Goal: Task Accomplishment & Management: Use online tool/utility

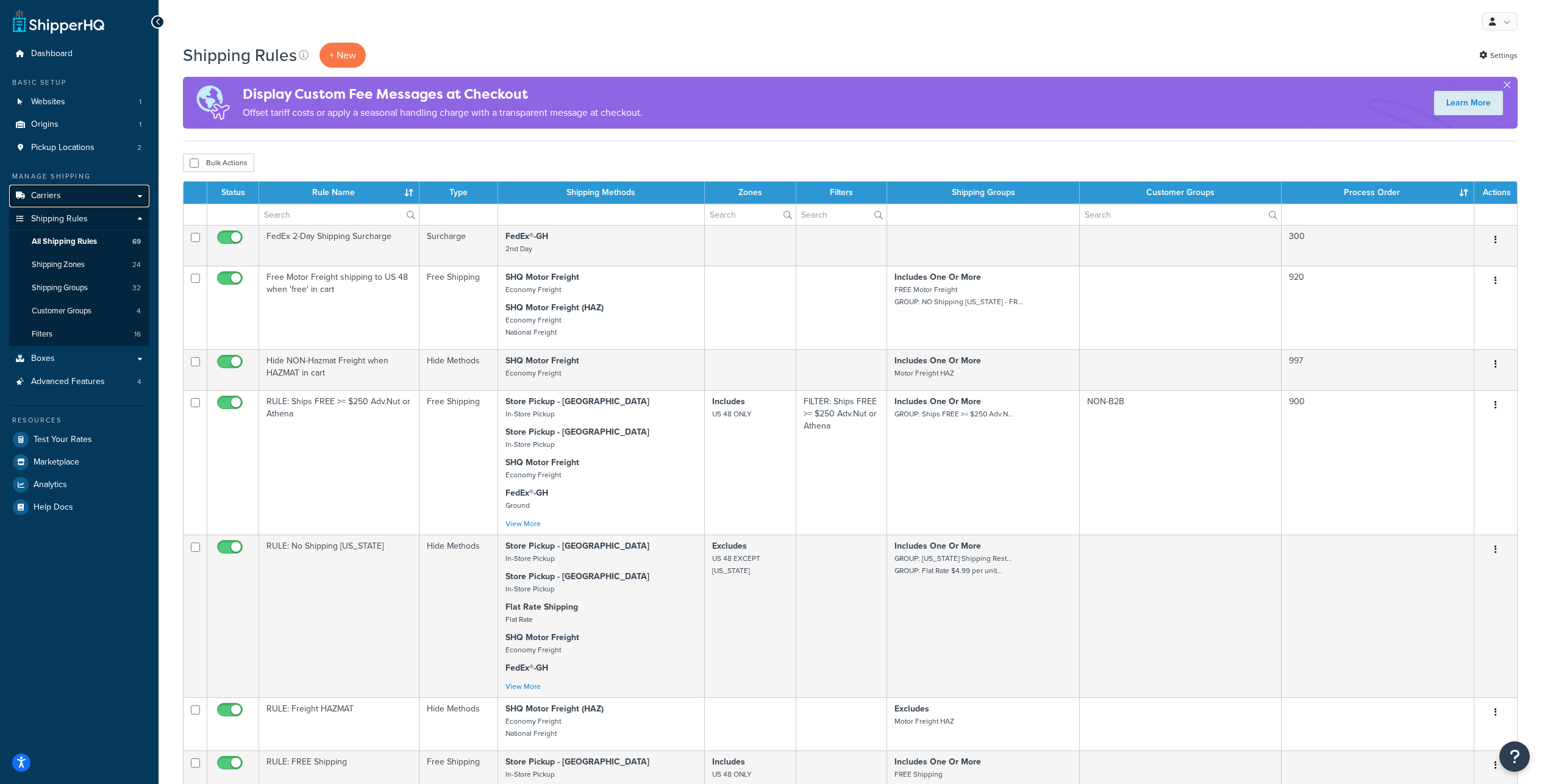
click at [57, 202] on span "Carriers" at bounding box center [46, 195] width 30 height 10
click at [56, 202] on span "Carriers" at bounding box center [46, 195] width 30 height 10
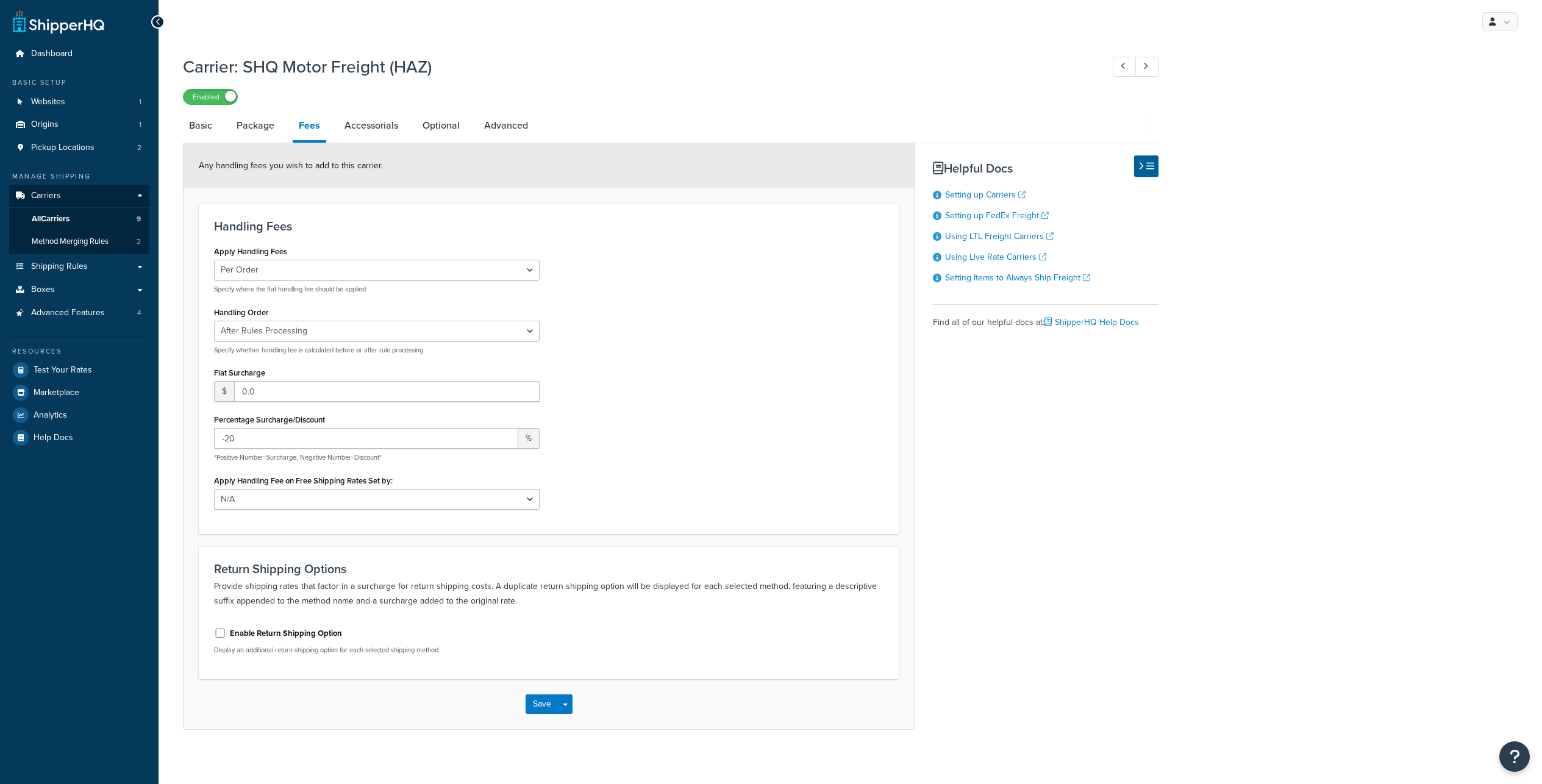
select select "AFTER"
type input "-20"
click at [672, 441] on div "Apply Handling Fees Per Order Per Item Per Package Specify where the flat handl…" at bounding box center [548, 380] width 688 height 276
click at [542, 714] on button "Save" at bounding box center [542, 704] width 33 height 19
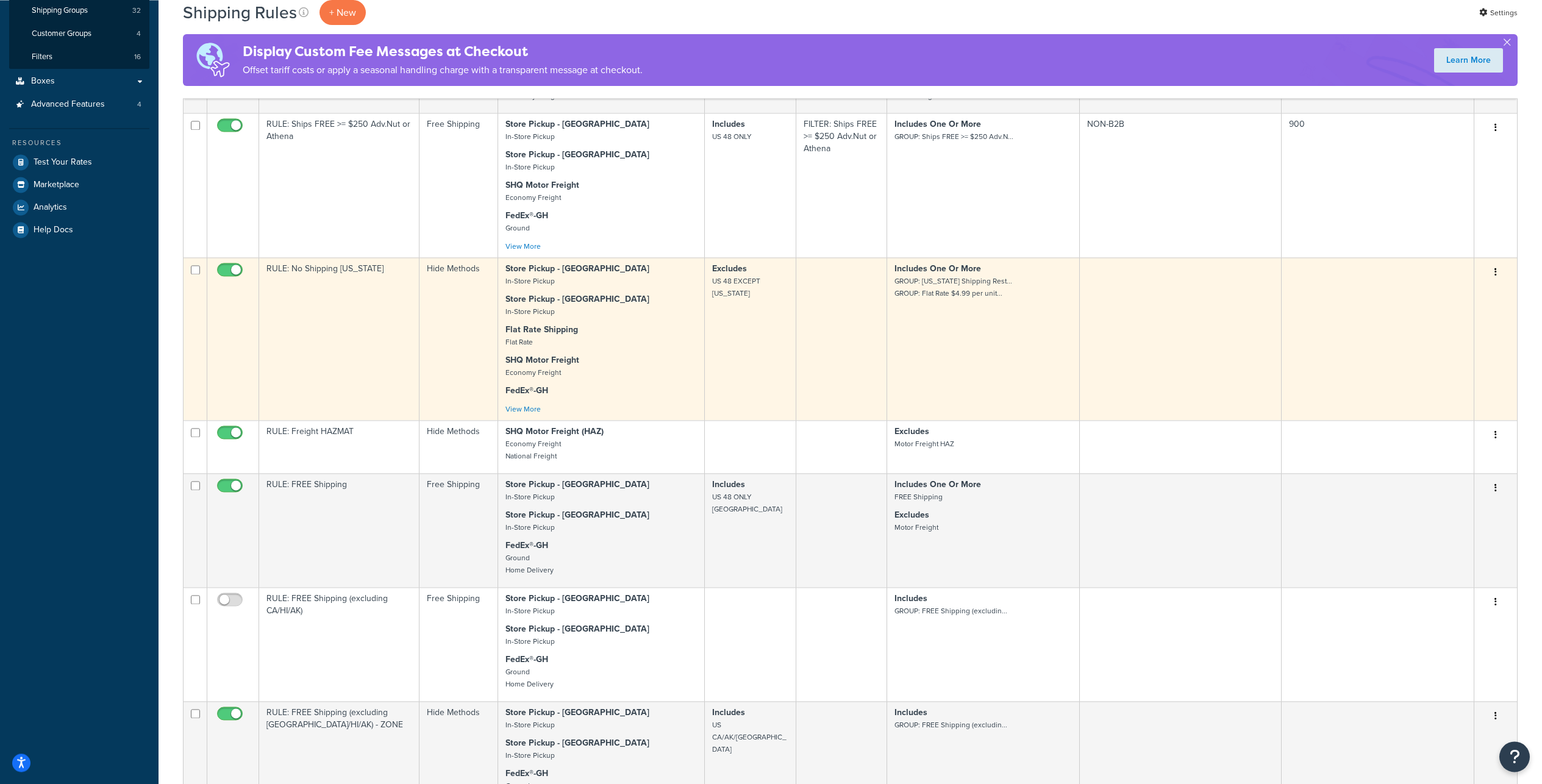
scroll to position [427, 0]
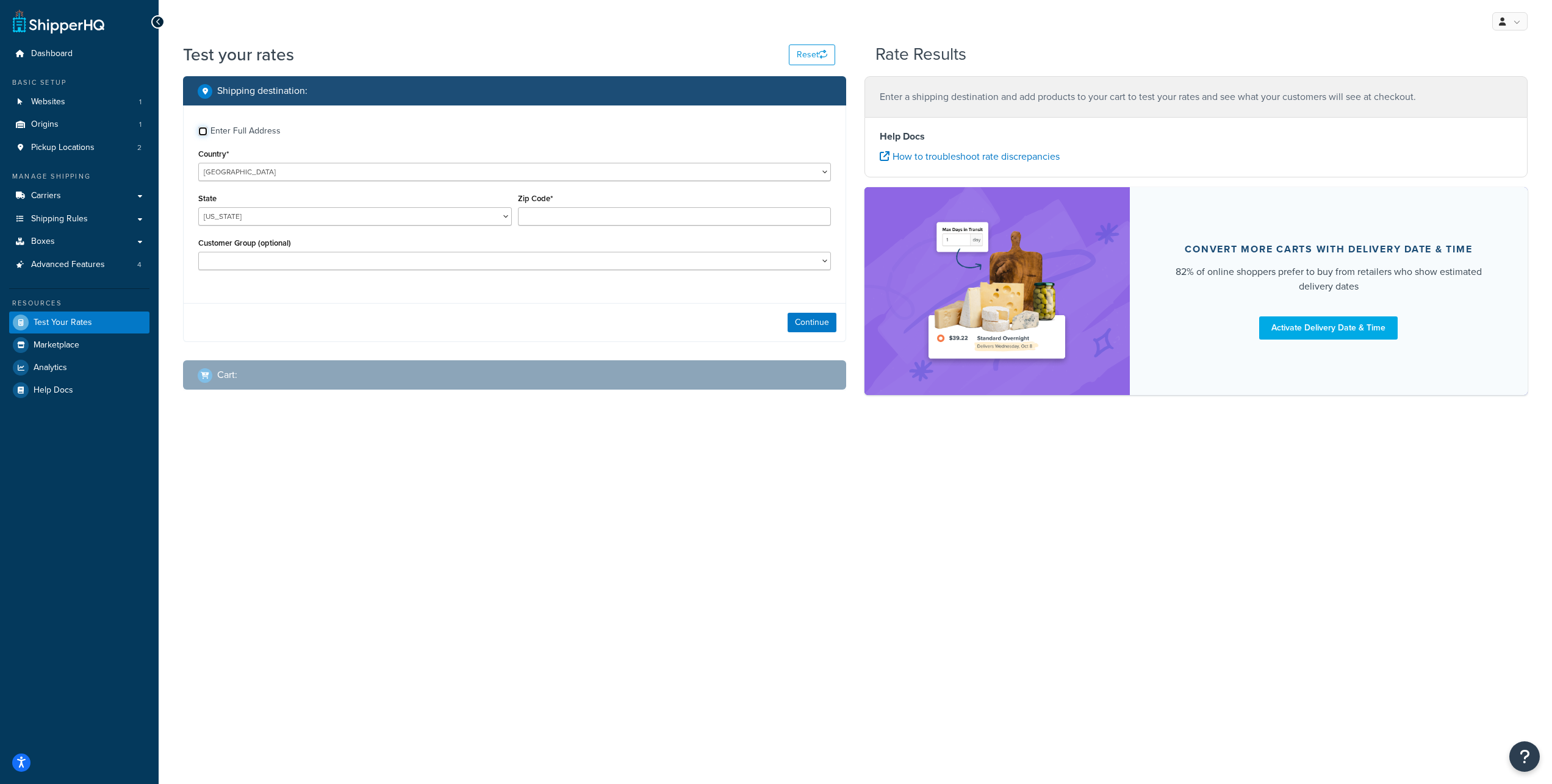
click at [202, 136] on input "Enter Full Address" at bounding box center [203, 131] width 9 height 9
checkbox input "true"
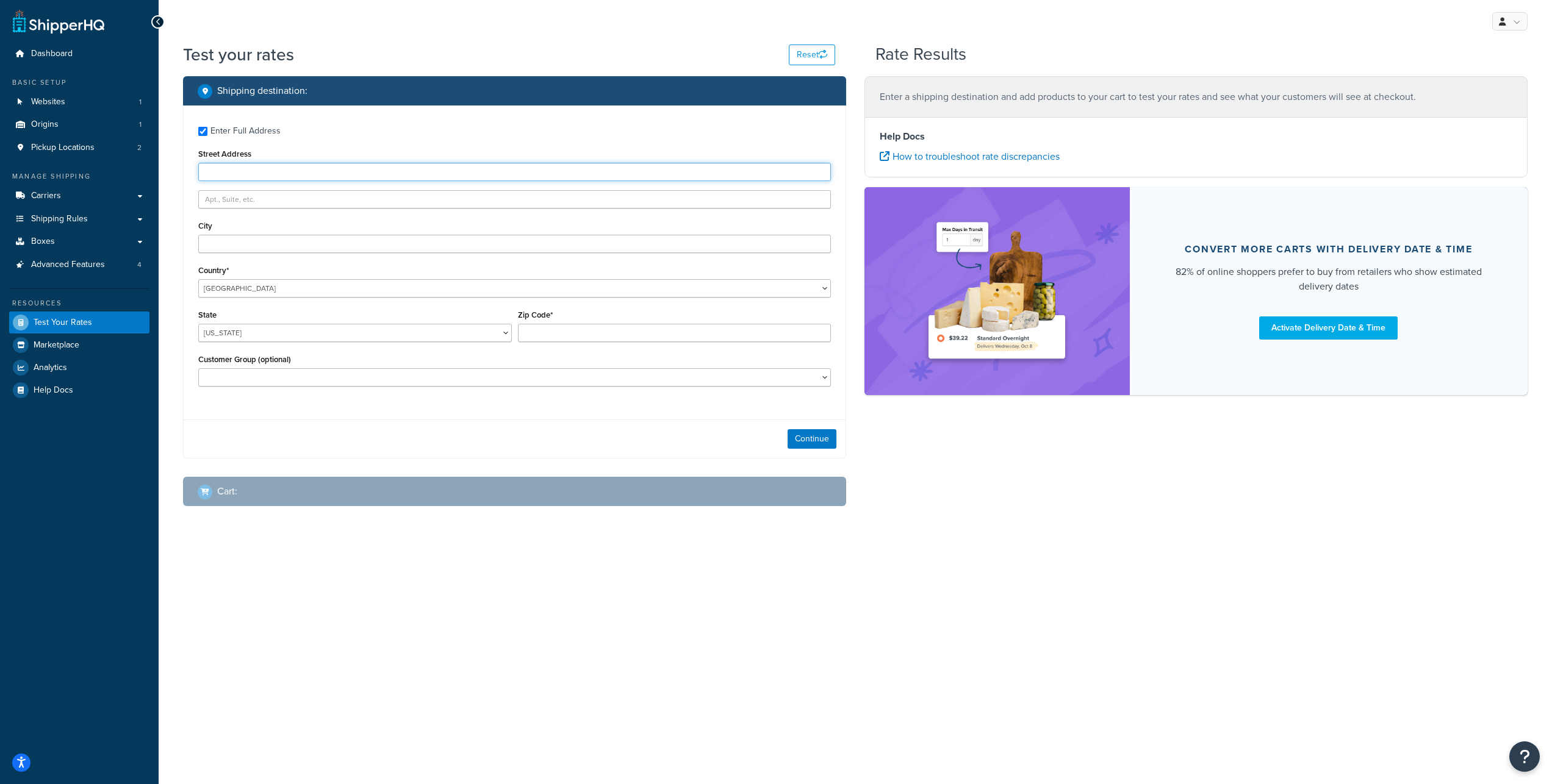
click at [234, 181] on input "Street Address" at bounding box center [514, 171] width 632 height 18
type input "3635 E 34th St"
type input "Tucson"
select select "AZ"
type input "85713"
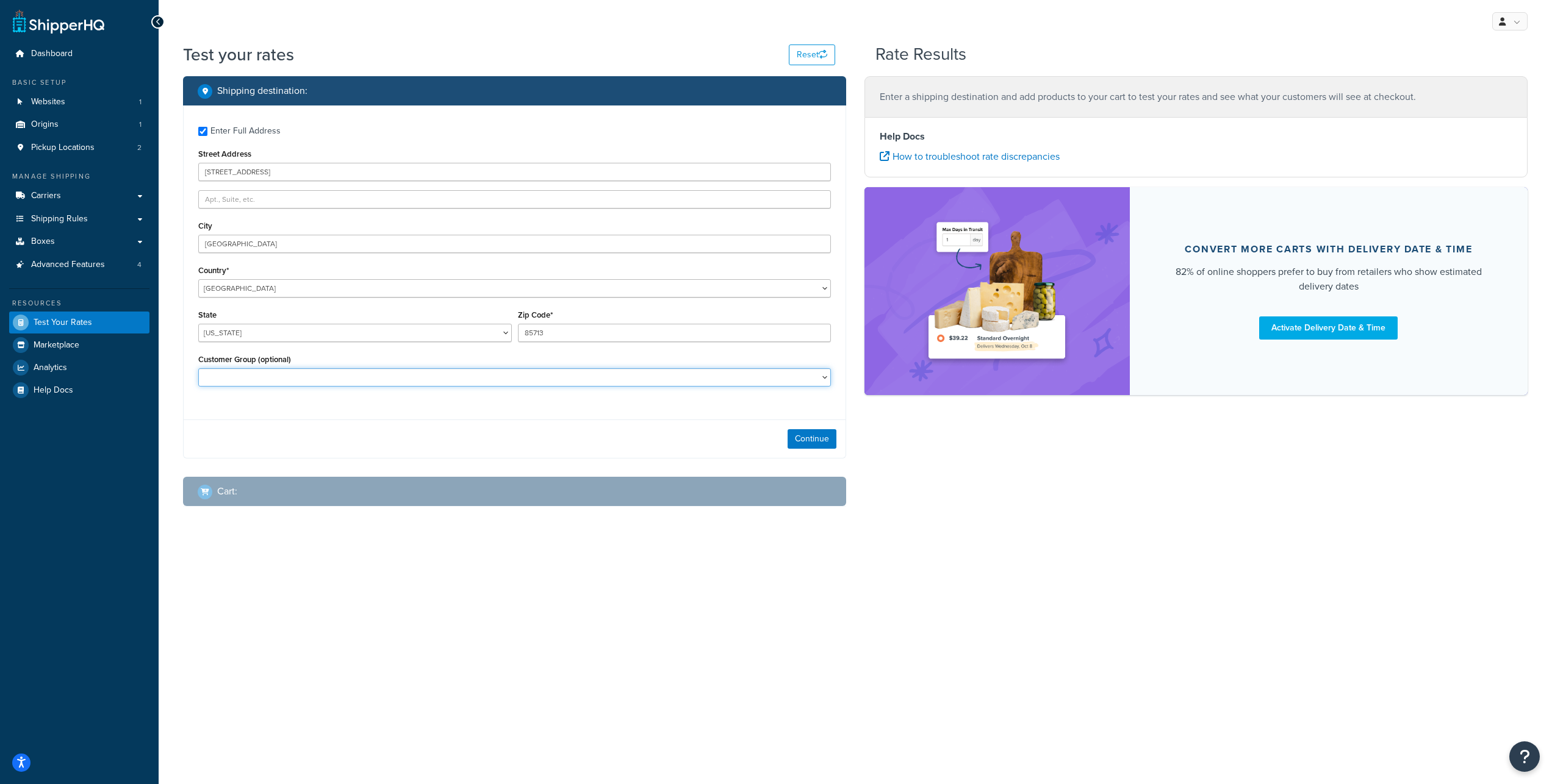
select select "B2B-FREE"
click option "B2B-FREE" at bounding box center [0, 0] width 0 height 0
click at [800, 449] on button "Continue" at bounding box center [812, 439] width 49 height 19
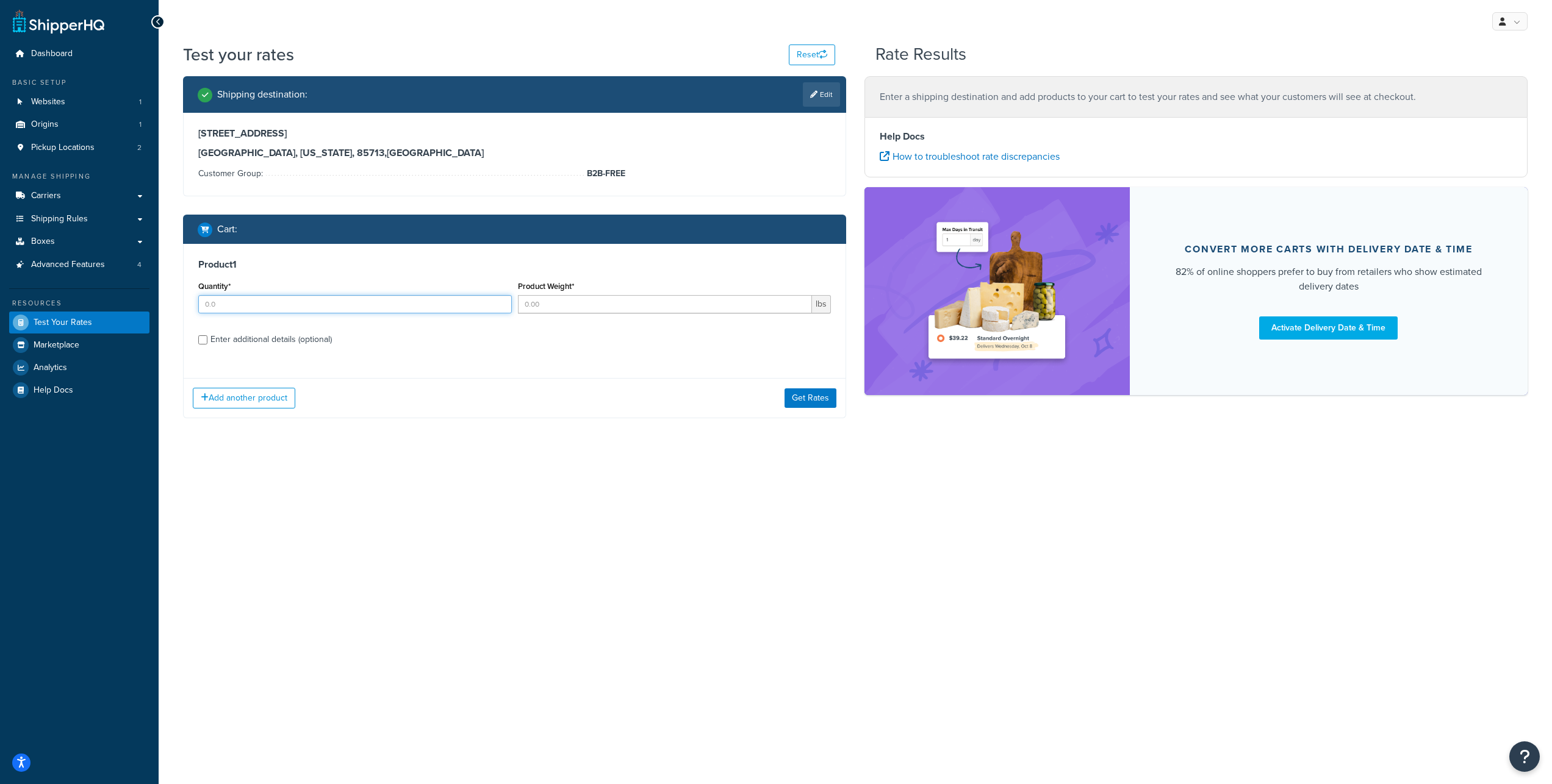
click at [228, 313] on input "Quantity*" at bounding box center [355, 304] width 313 height 18
type input "1"
click at [549, 313] on input "Product Weight*" at bounding box center [665, 304] width 295 height 18
type input "50"
click at [202, 345] on input "Enter additional details (optional)" at bounding box center [203, 340] width 9 height 9
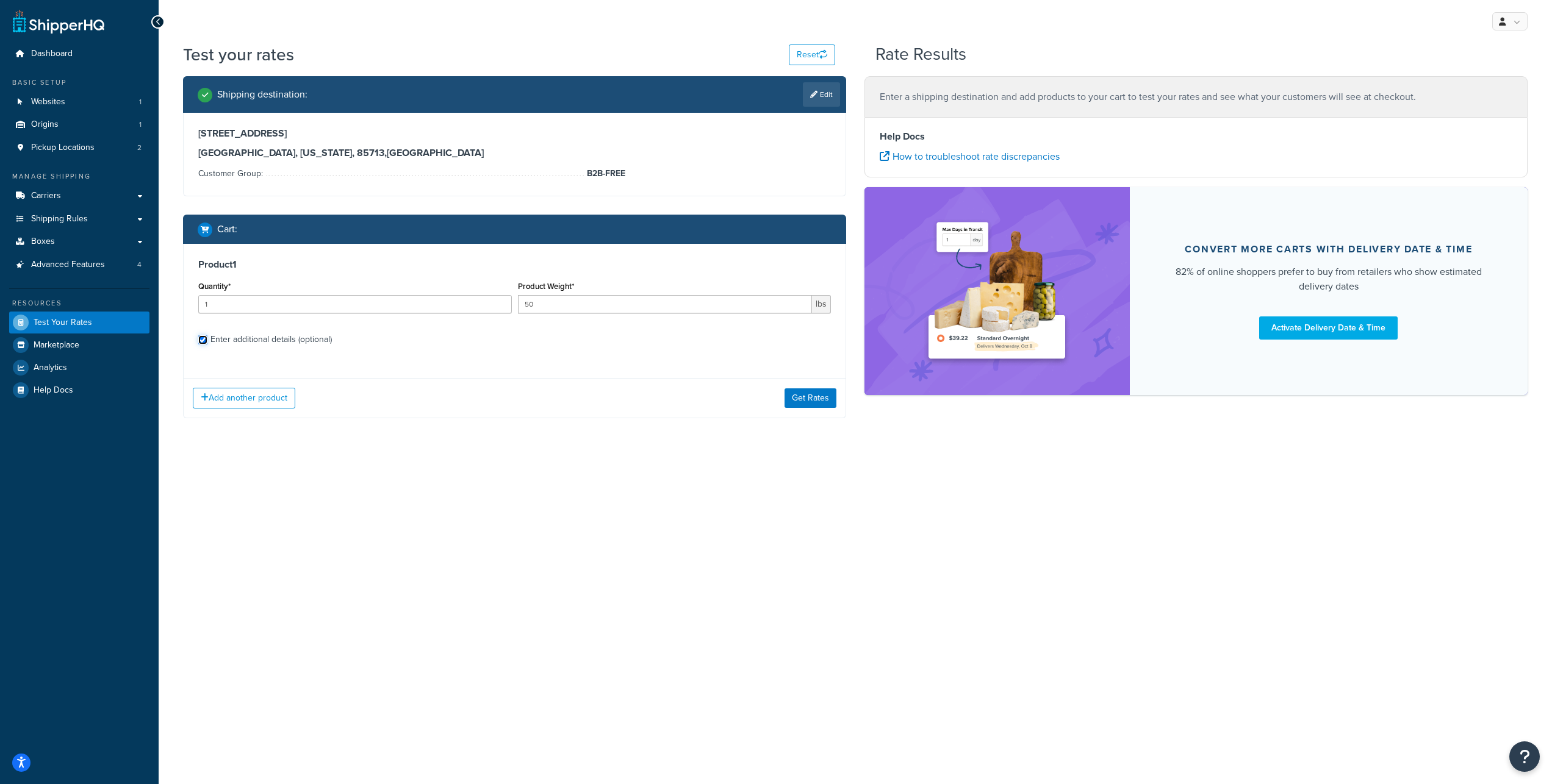
checkbox input "true"
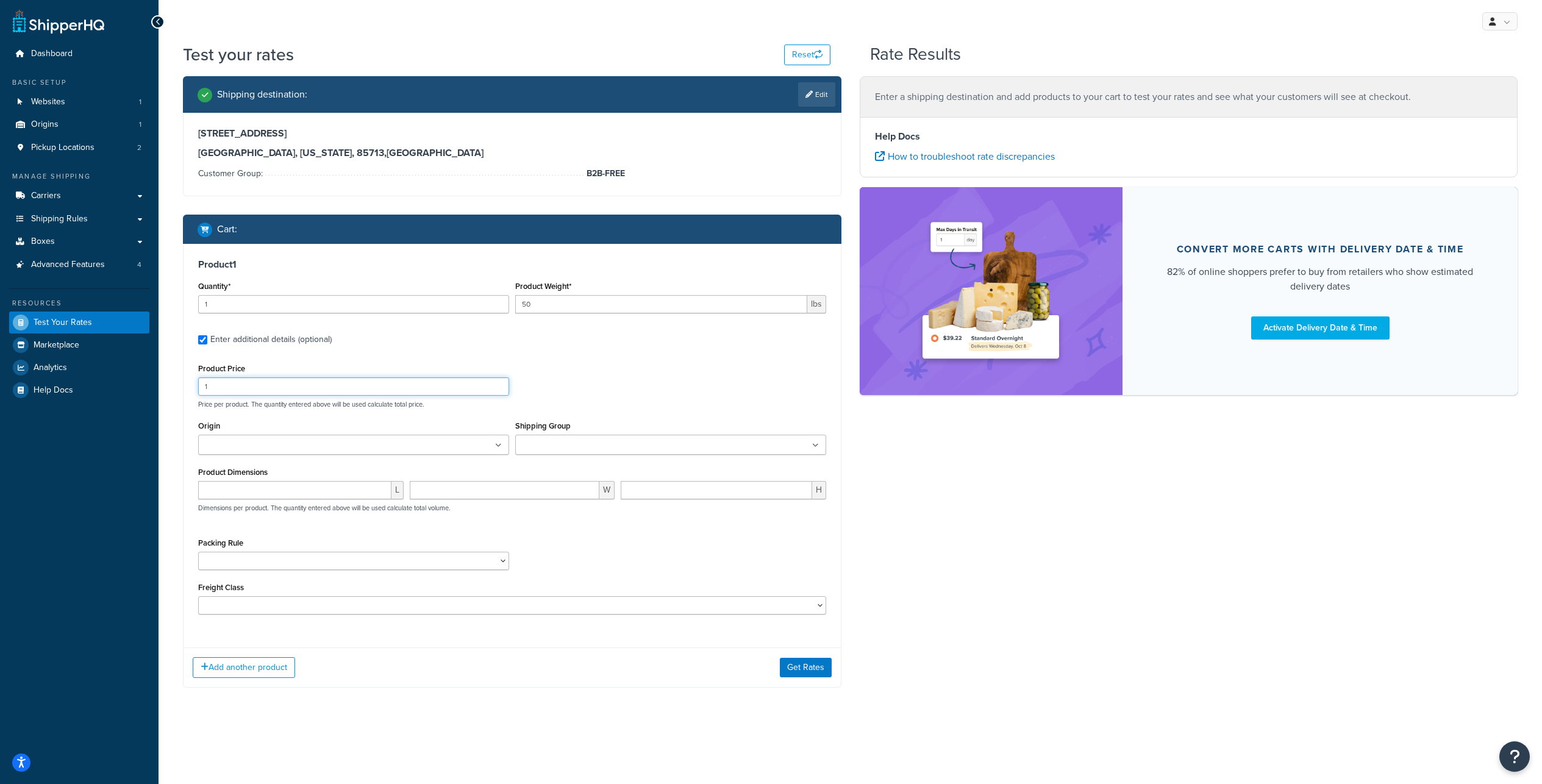
drag, startPoint x: 210, startPoint y: 422, endPoint x: 189, endPoint y: 420, distance: 21.1
click at [198, 396] on input "1" at bounding box center [354, 386] width 311 height 18
type input "2600"
click at [702, 408] on p "Price per product. The quantity entered above will be used calculate total pric…" at bounding box center [512, 404] width 634 height 9
click at [703, 455] on ul at bounding box center [671, 445] width 311 height 20
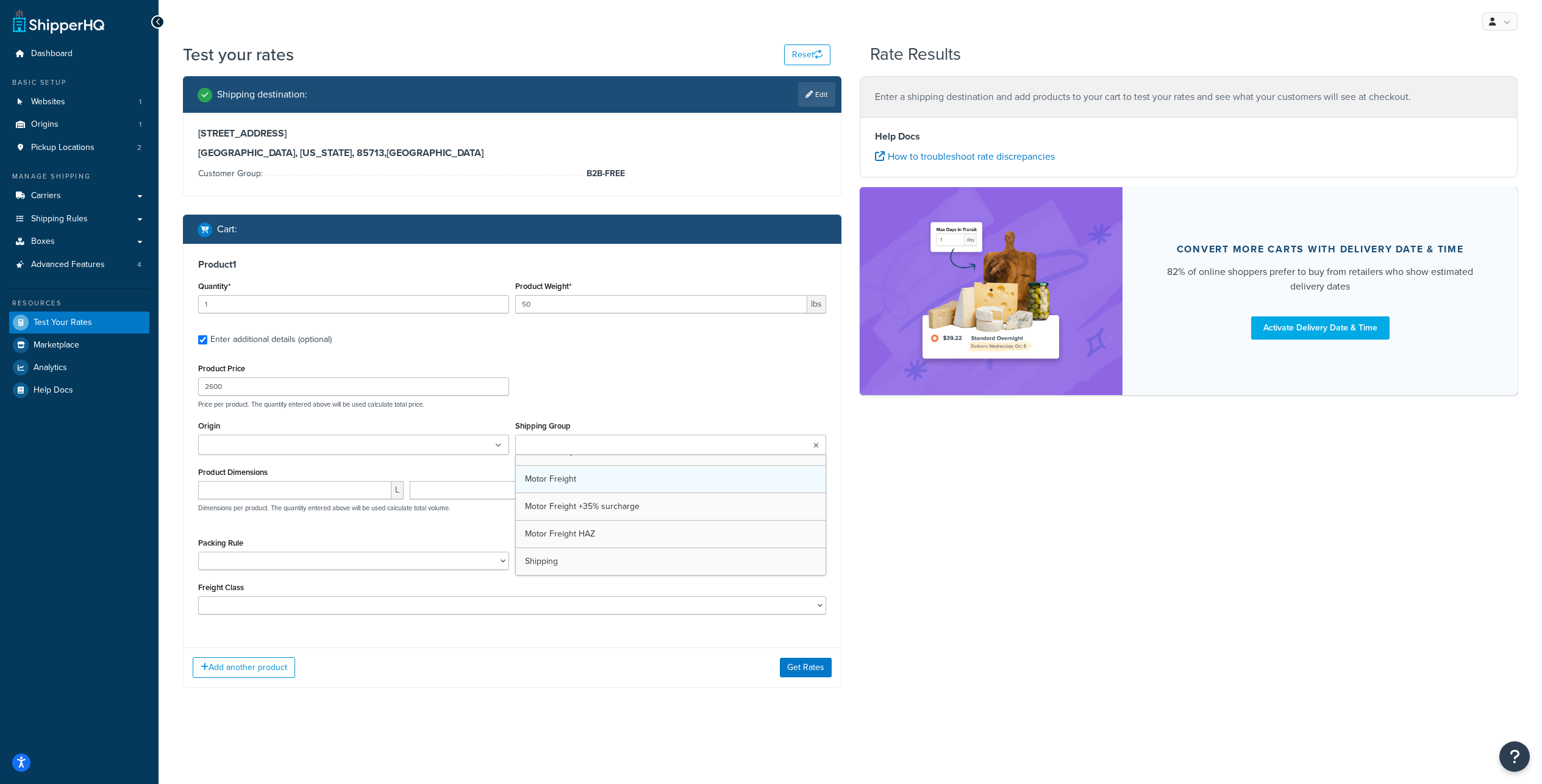
scroll to position [803, 0]
click at [889, 514] on div "Shipping destination : Edit 3635 E 34th St Tucson, Arizona, 85713 , United Stat…" at bounding box center [850, 404] width 1353 height 656
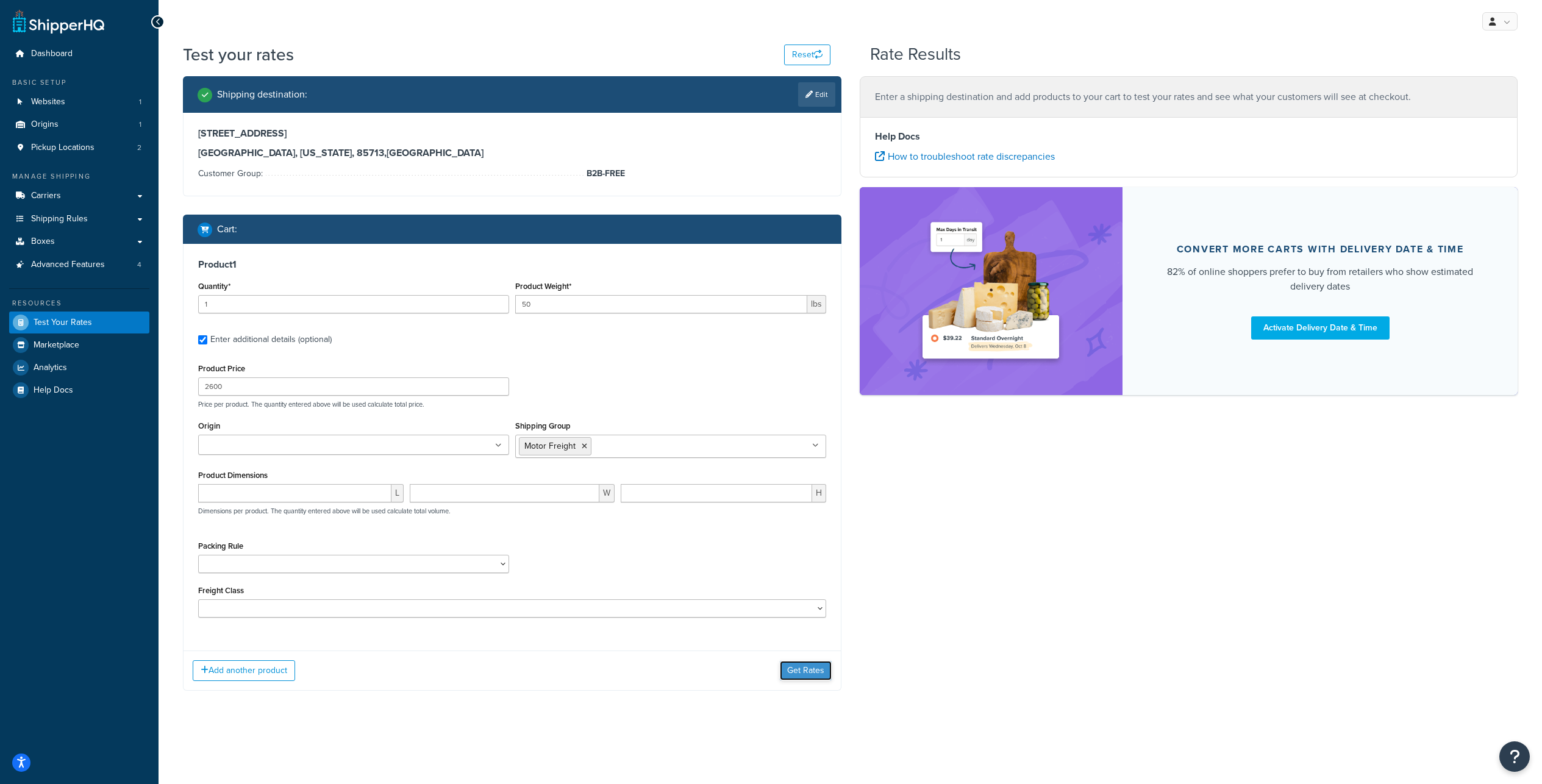
click at [793, 680] on button "Get Rates" at bounding box center [805, 670] width 52 height 19
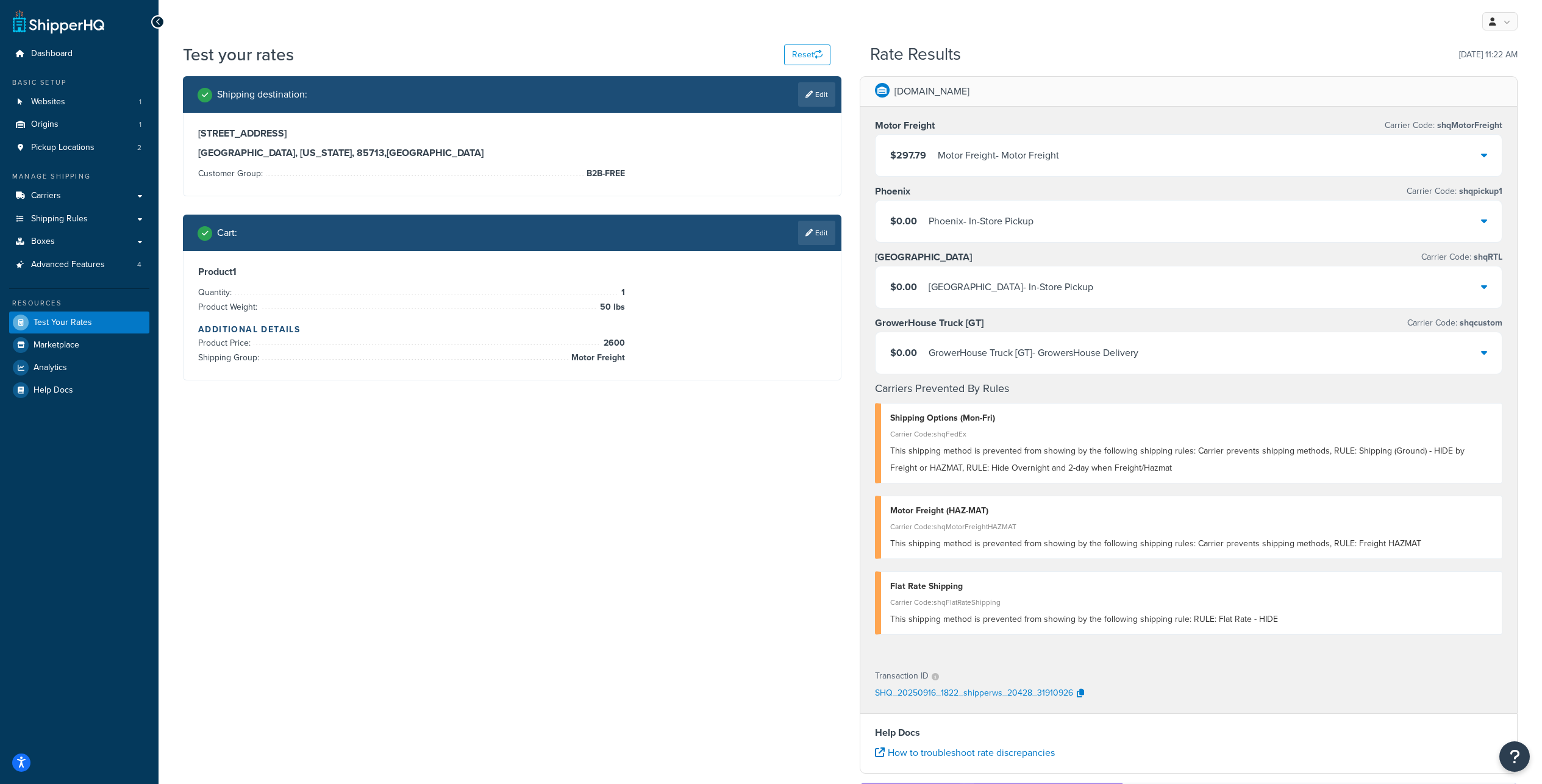
click at [1316, 374] on div "$0.00 GrowerHouse Truck [GT] - GrowersHouse Delivery" at bounding box center [1189, 353] width 627 height 42
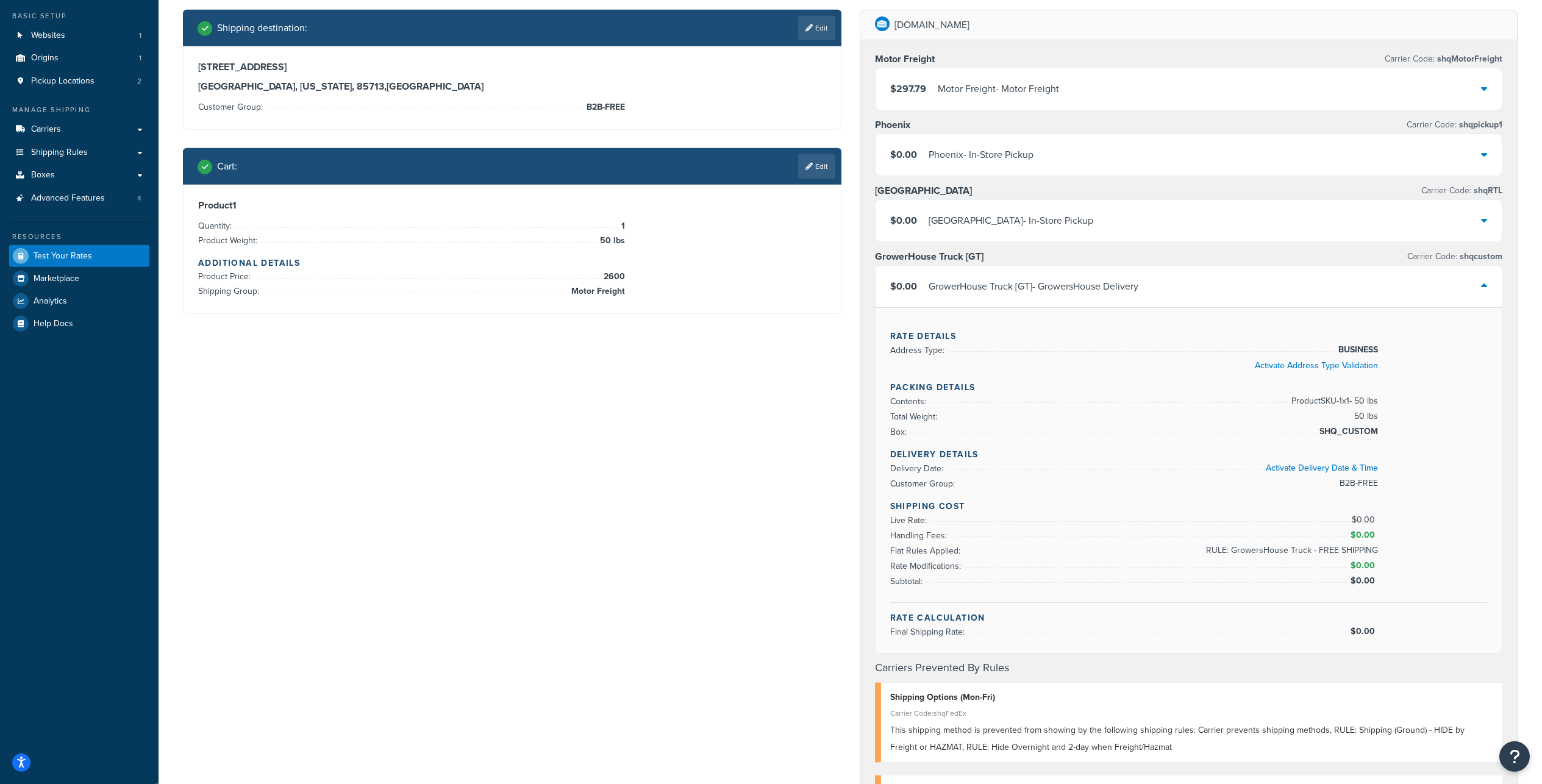
scroll to position [0, 0]
